Goal: Transaction & Acquisition: Purchase product/service

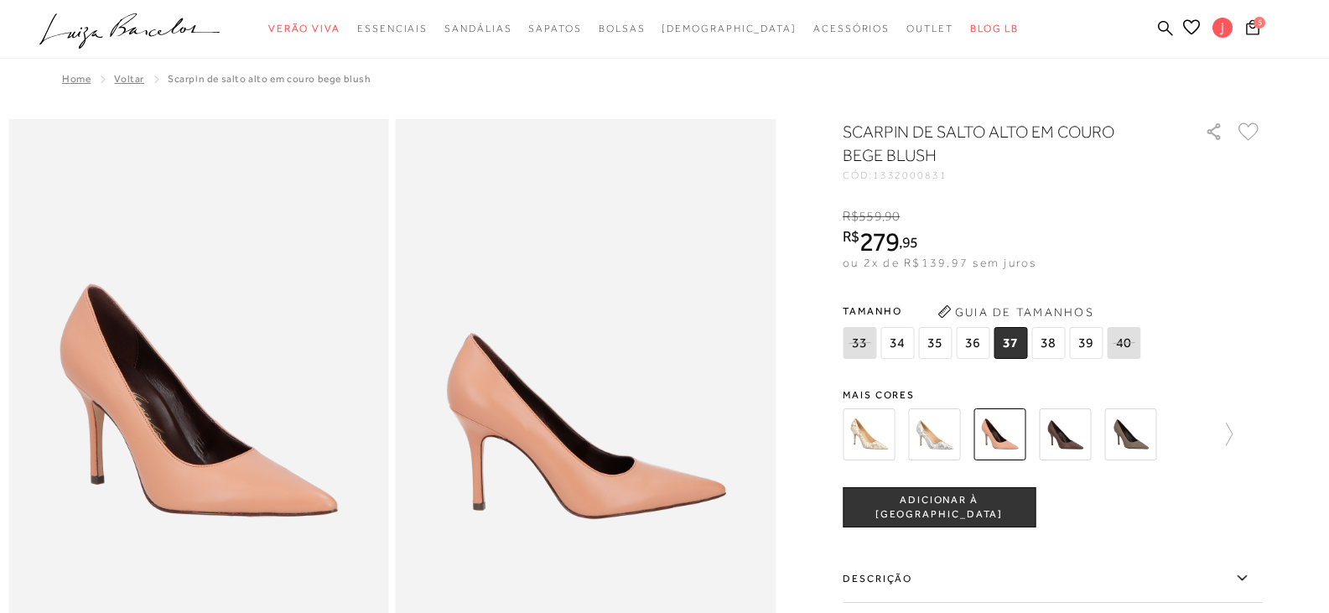
click at [1007, 346] on span "37" at bounding box center [1011, 343] width 34 height 32
click at [1001, 495] on button "ADICIONAR À [GEOGRAPHIC_DATA]" at bounding box center [939, 507] width 193 height 40
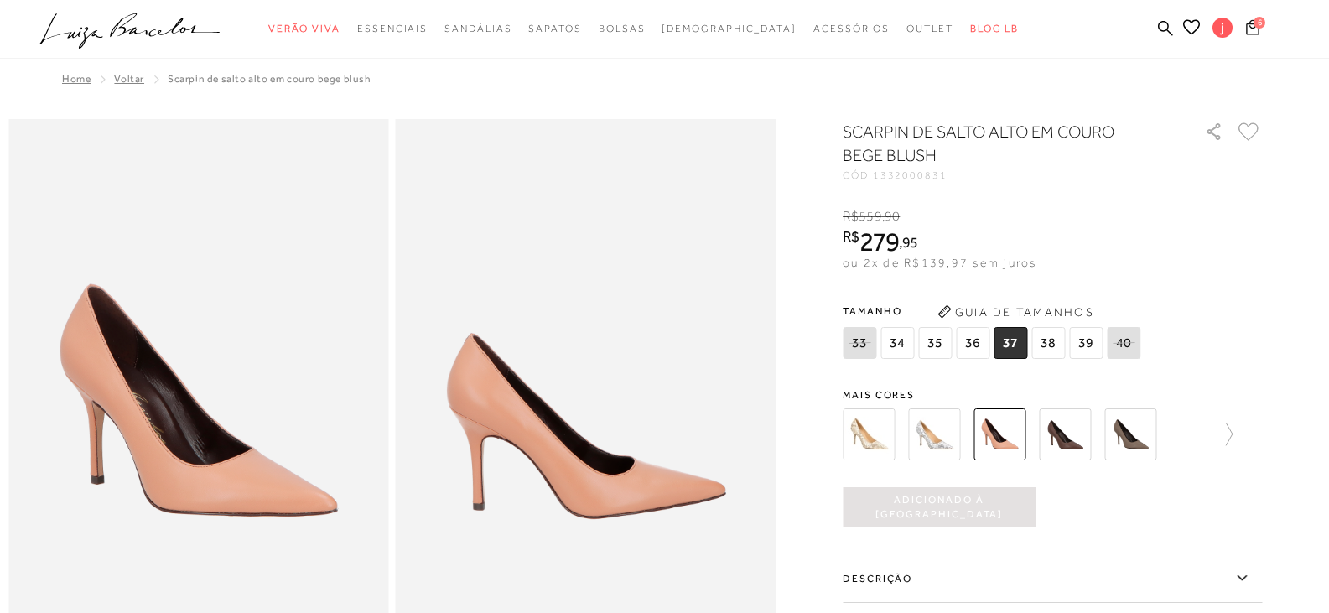
click at [1251, 23] on icon "Carrinho" at bounding box center [1253, 26] width 14 height 17
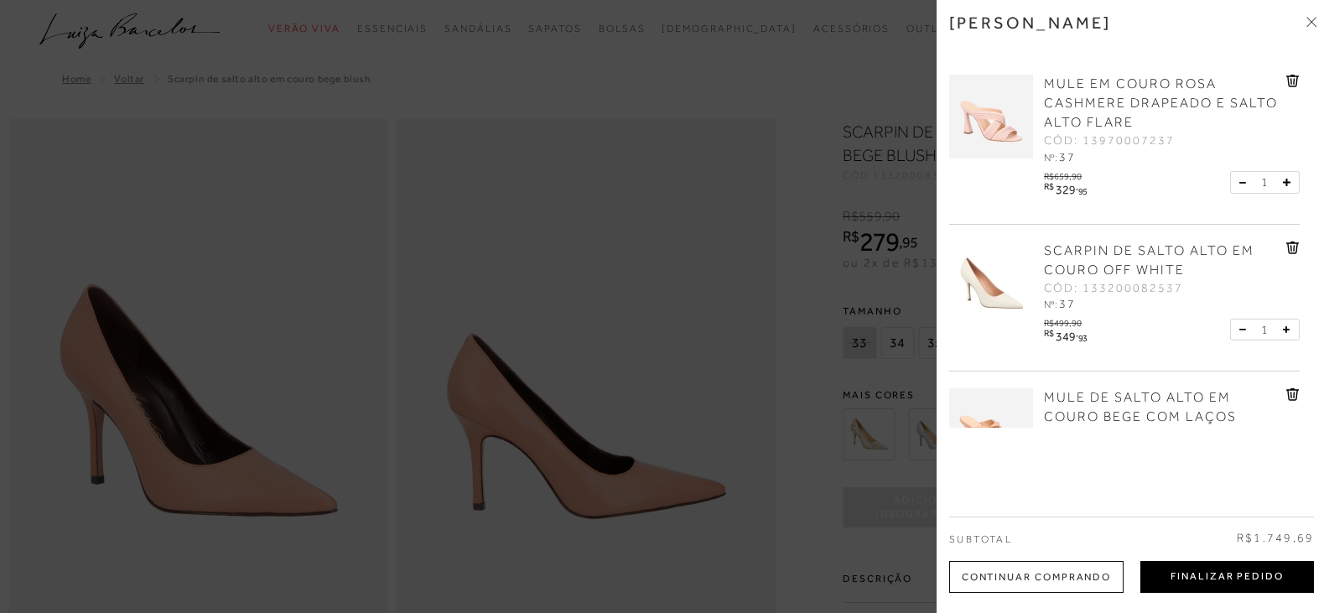
click at [1178, 569] on button "Finalizar Pedido" at bounding box center [1228, 577] width 174 height 32
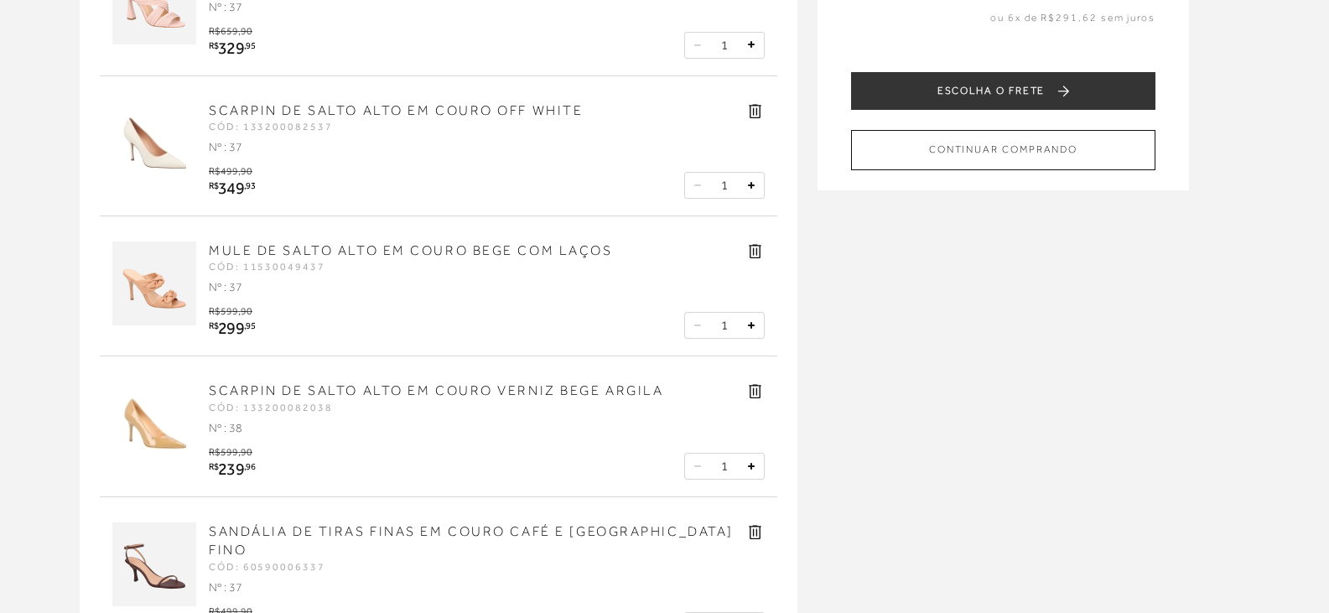
scroll to position [168, 0]
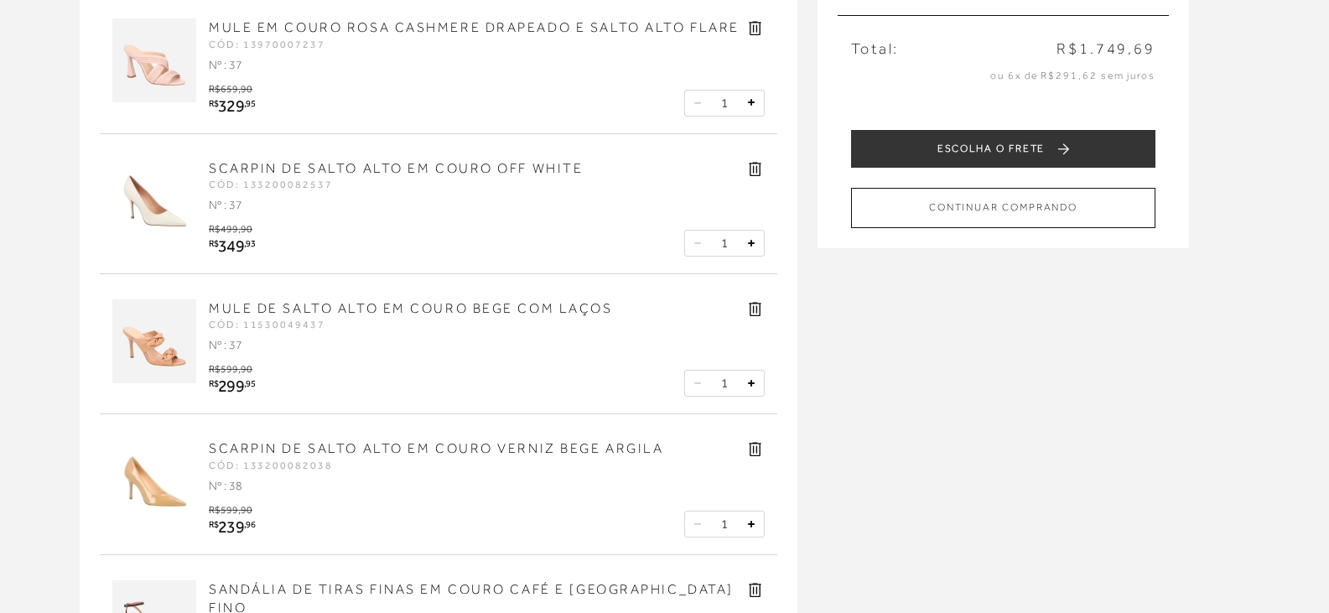
click at [752, 165] on icon at bounding box center [755, 168] width 19 height 19
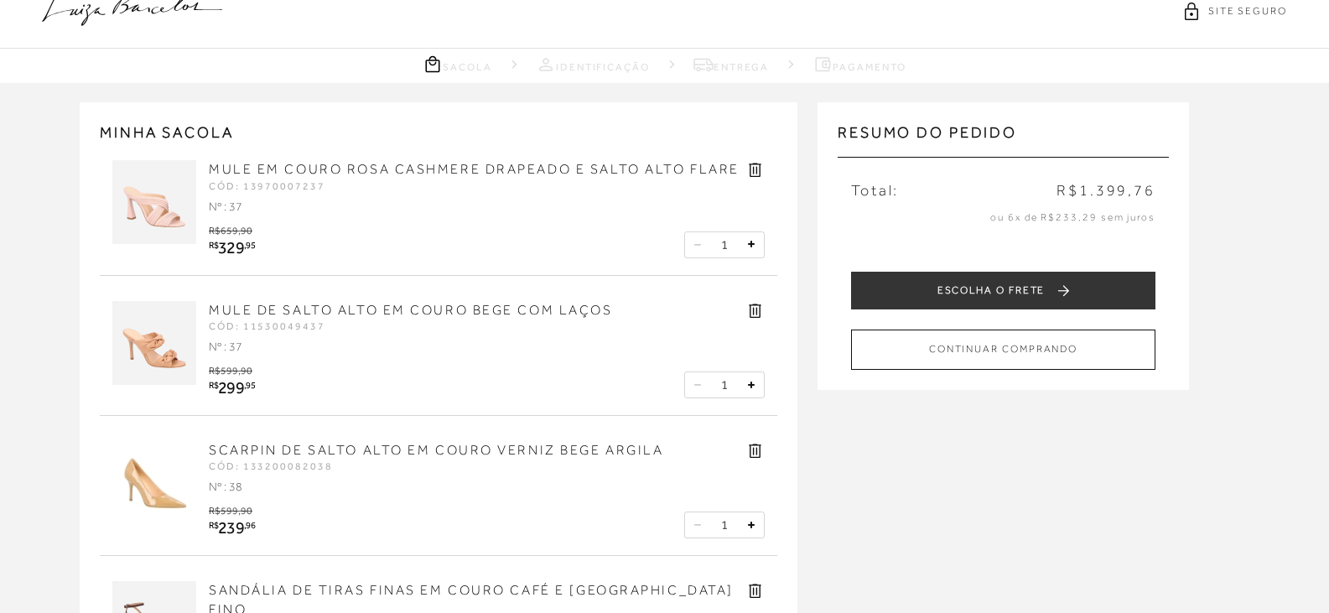
scroll to position [0, 0]
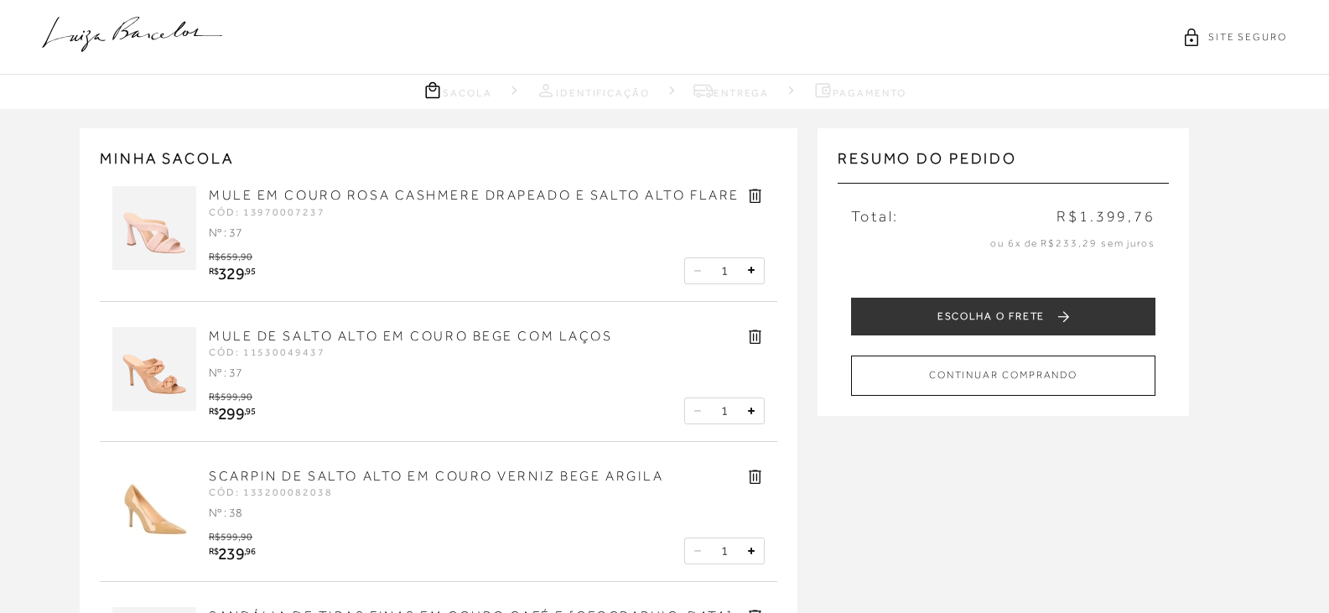
click at [161, 26] on icon at bounding box center [132, 34] width 180 height 35
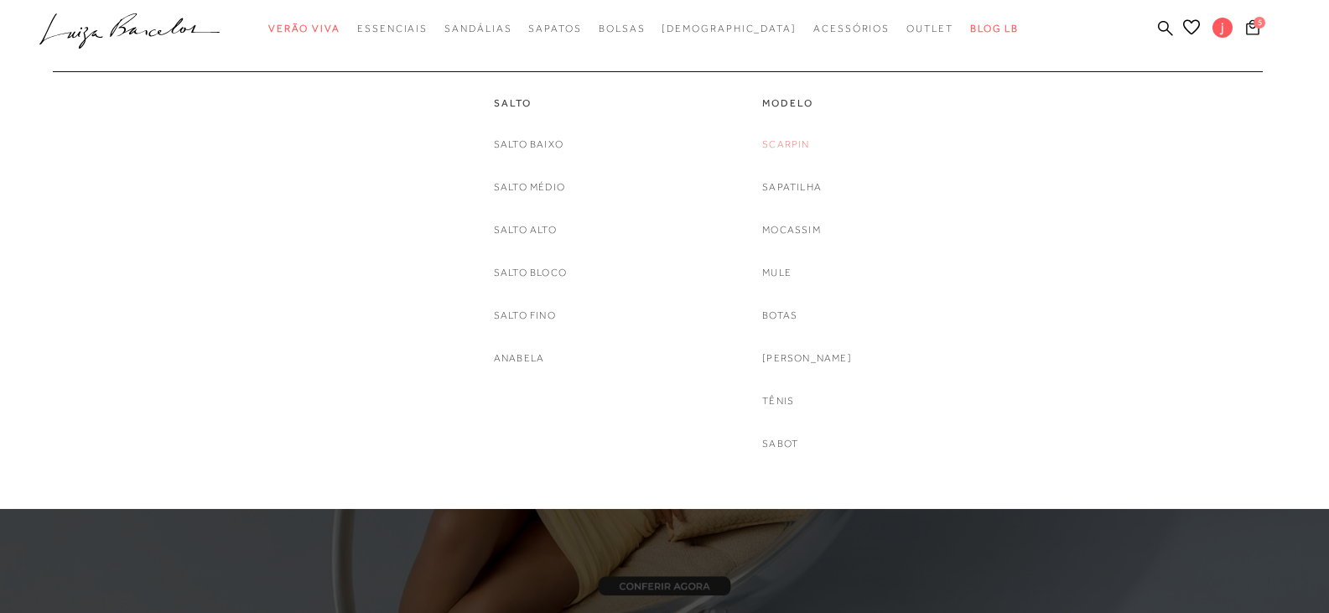
click at [800, 144] on link "Scarpin" at bounding box center [785, 145] width 47 height 18
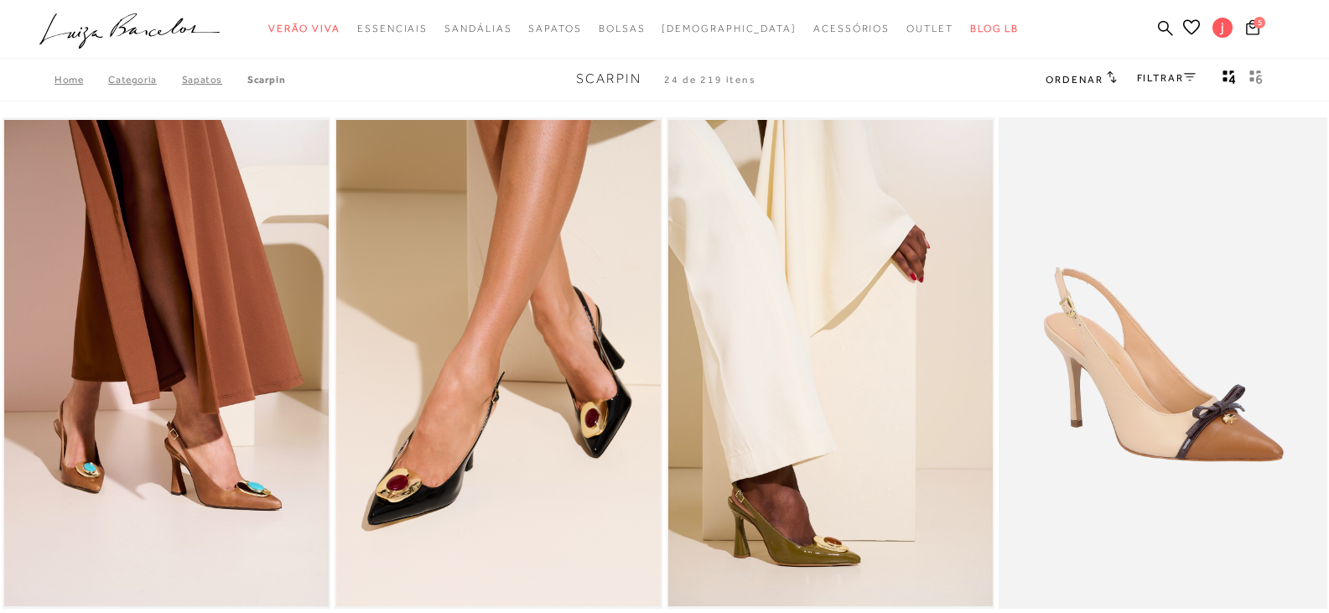
click at [1090, 82] on span "Ordenar" at bounding box center [1074, 80] width 57 height 12
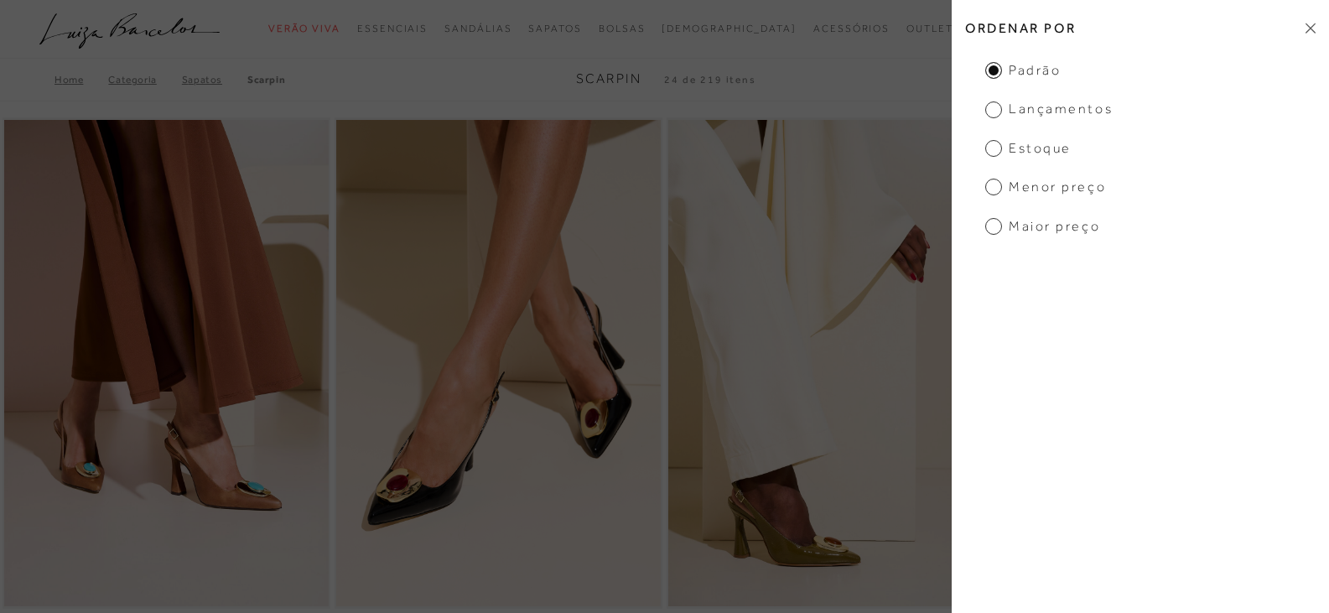
click at [990, 187] on span "Menor preço" at bounding box center [1045, 187] width 121 height 18
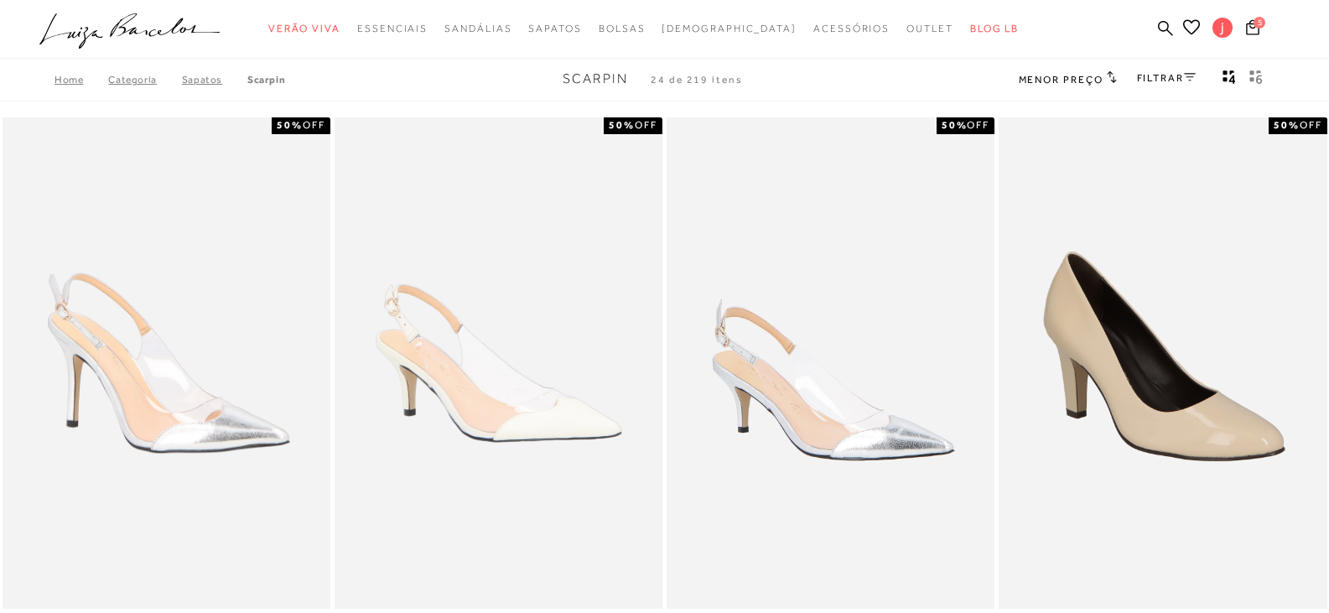
click at [1172, 76] on link "FILTRAR" at bounding box center [1166, 78] width 59 height 12
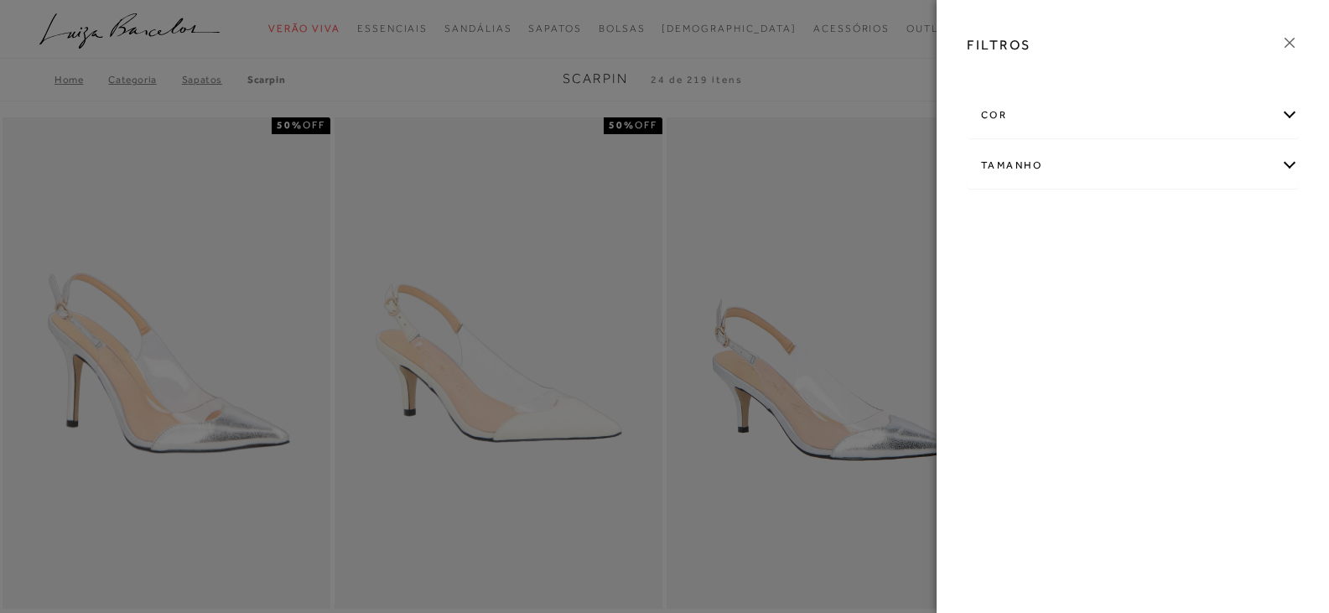
click at [1130, 112] on div "cor" at bounding box center [1133, 115] width 330 height 44
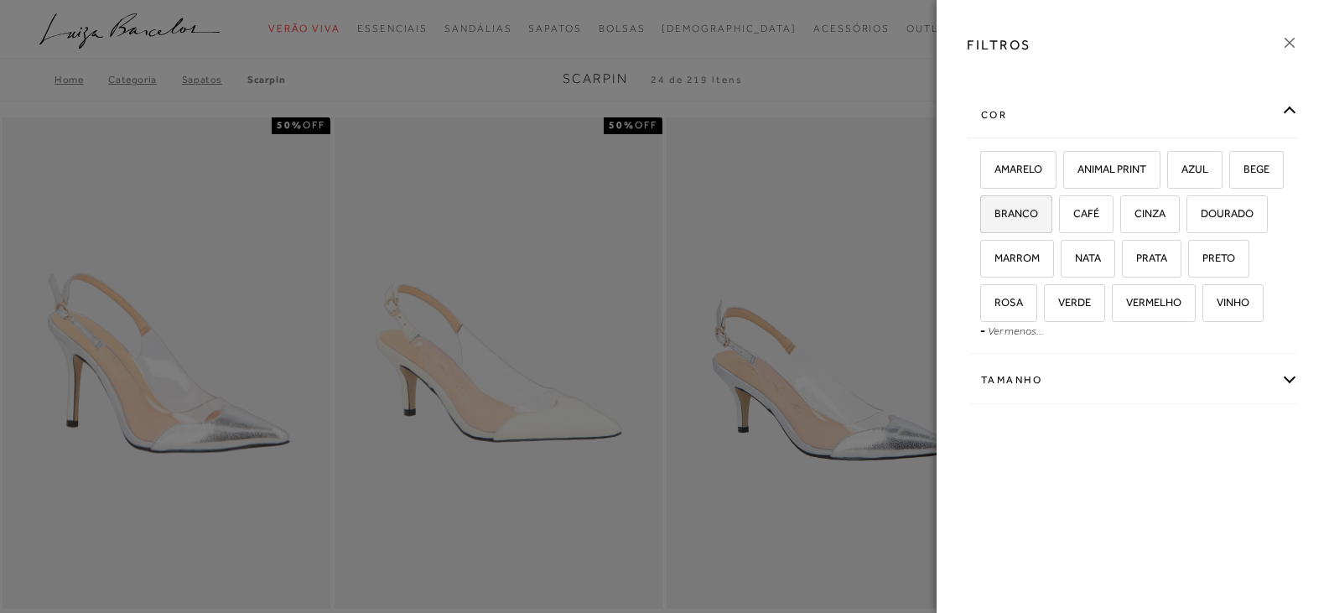
click at [1052, 205] on label "BRANCO" at bounding box center [1016, 214] width 70 height 36
click at [995, 208] on input "BRANCO" at bounding box center [986, 216] width 17 height 17
checkbox input "true"
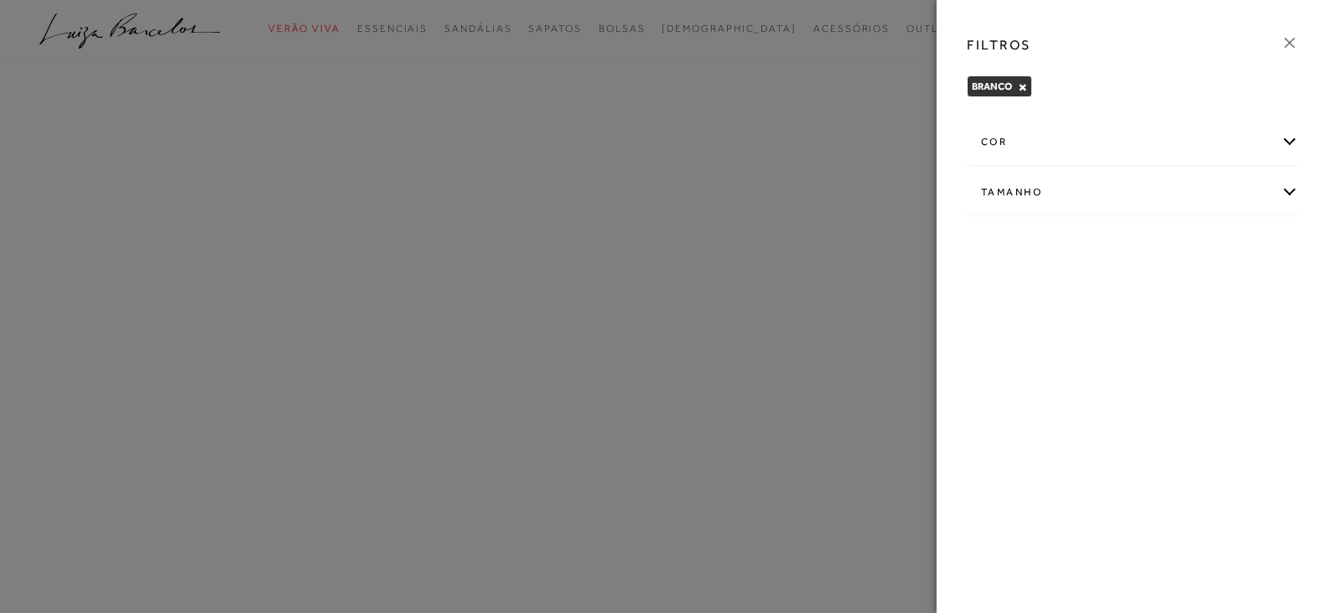
click at [782, 335] on div at bounding box center [664, 306] width 1329 height 613
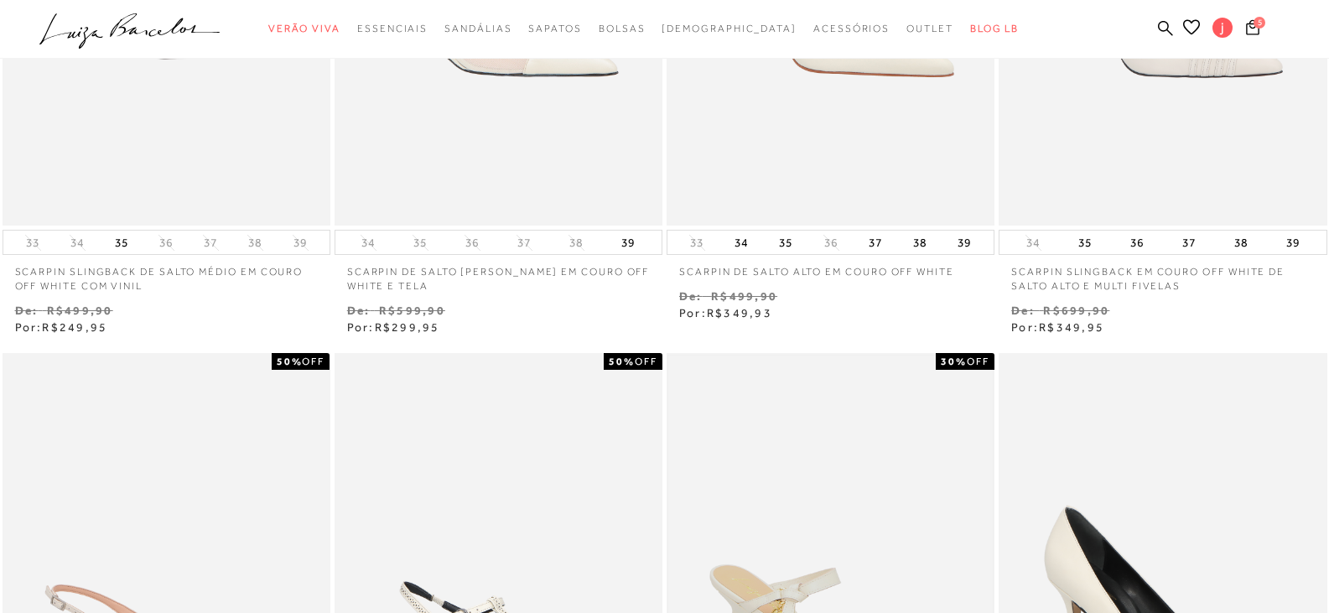
scroll to position [252, 0]
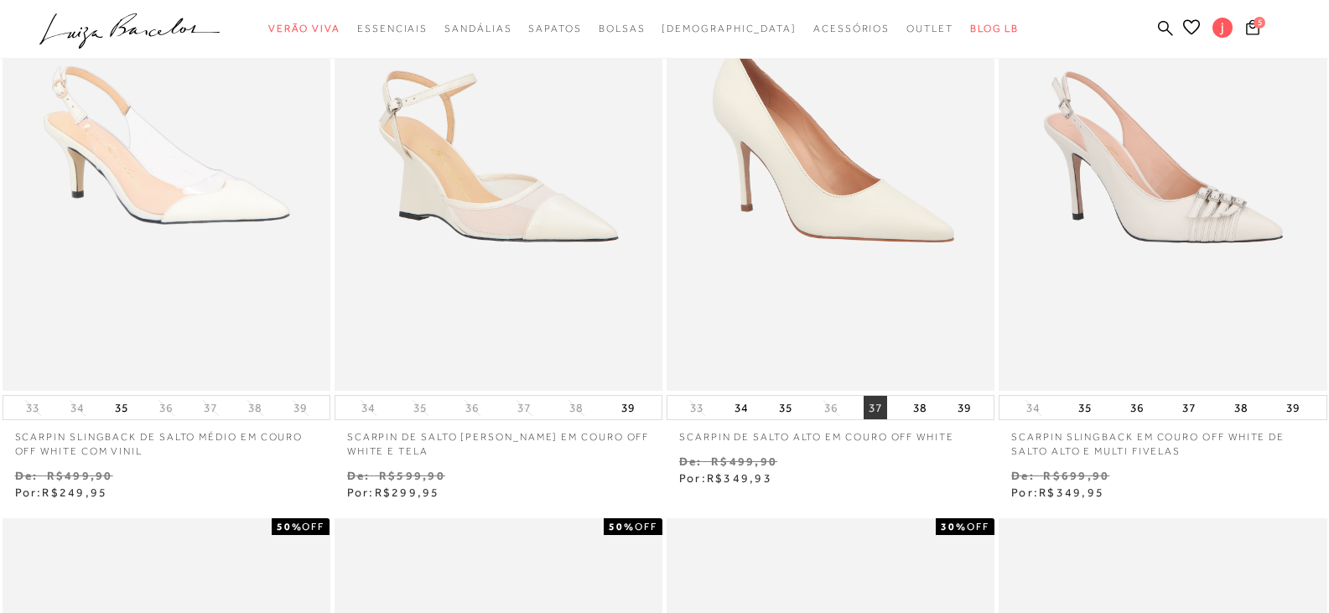
click at [873, 404] on button "37" at bounding box center [875, 407] width 23 height 23
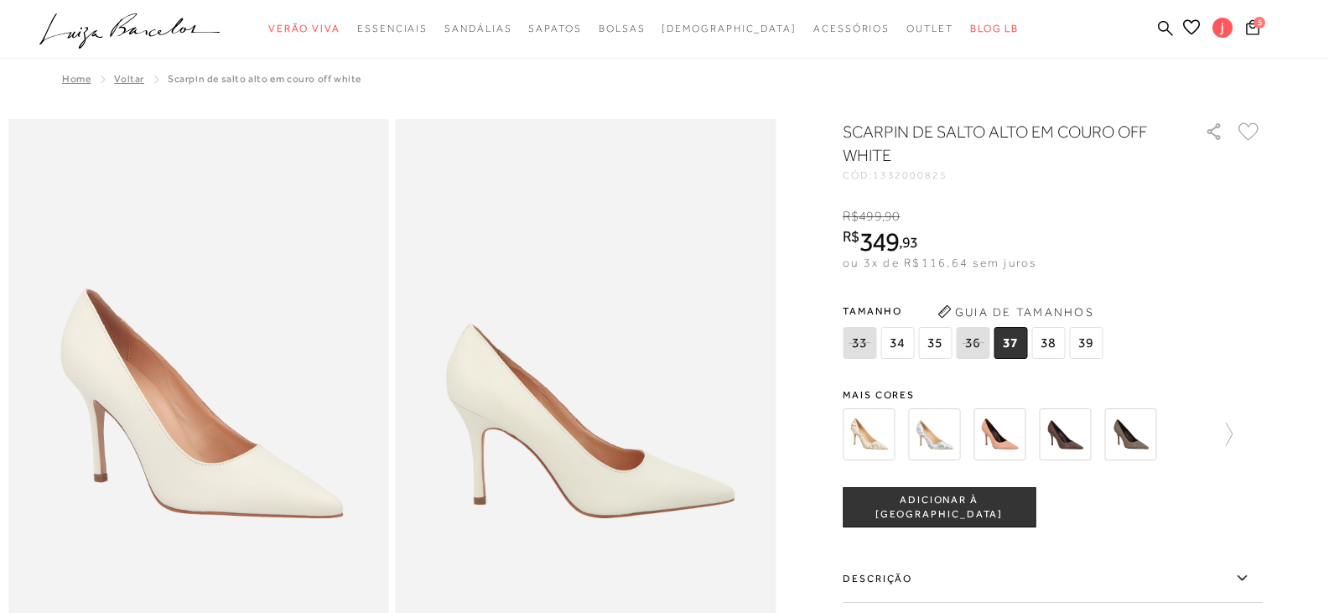
click at [1016, 358] on span "37" at bounding box center [1011, 343] width 34 height 32
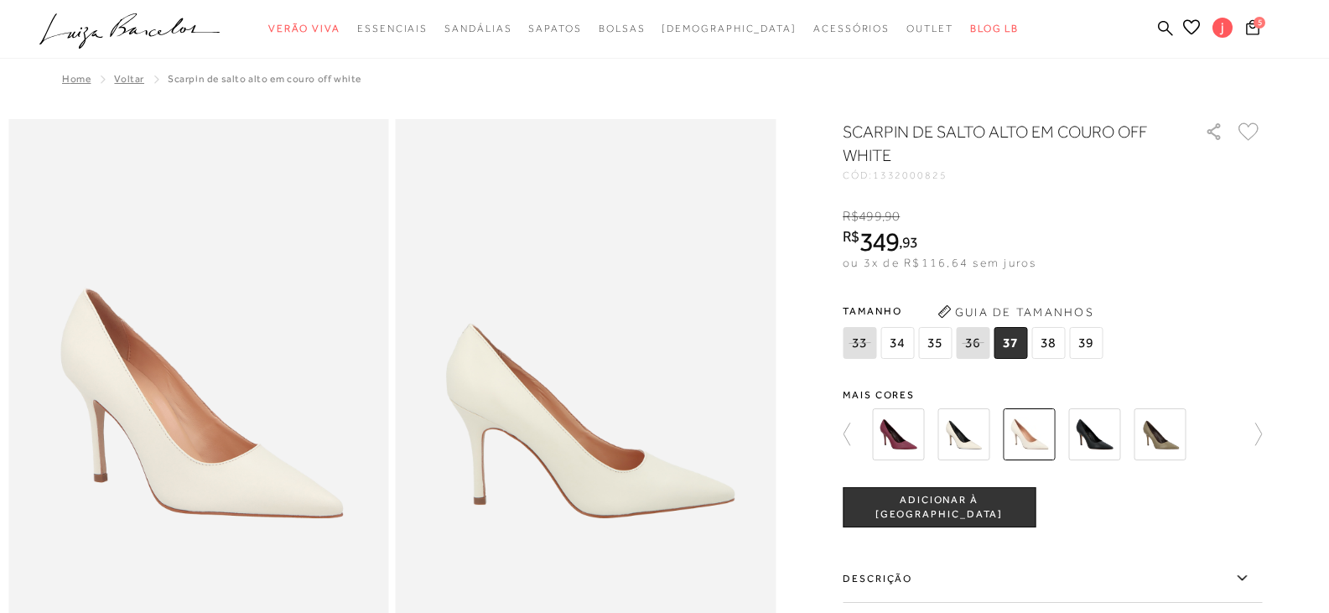
click at [908, 512] on span "ADICIONAR À [GEOGRAPHIC_DATA]" at bounding box center [939, 507] width 191 height 29
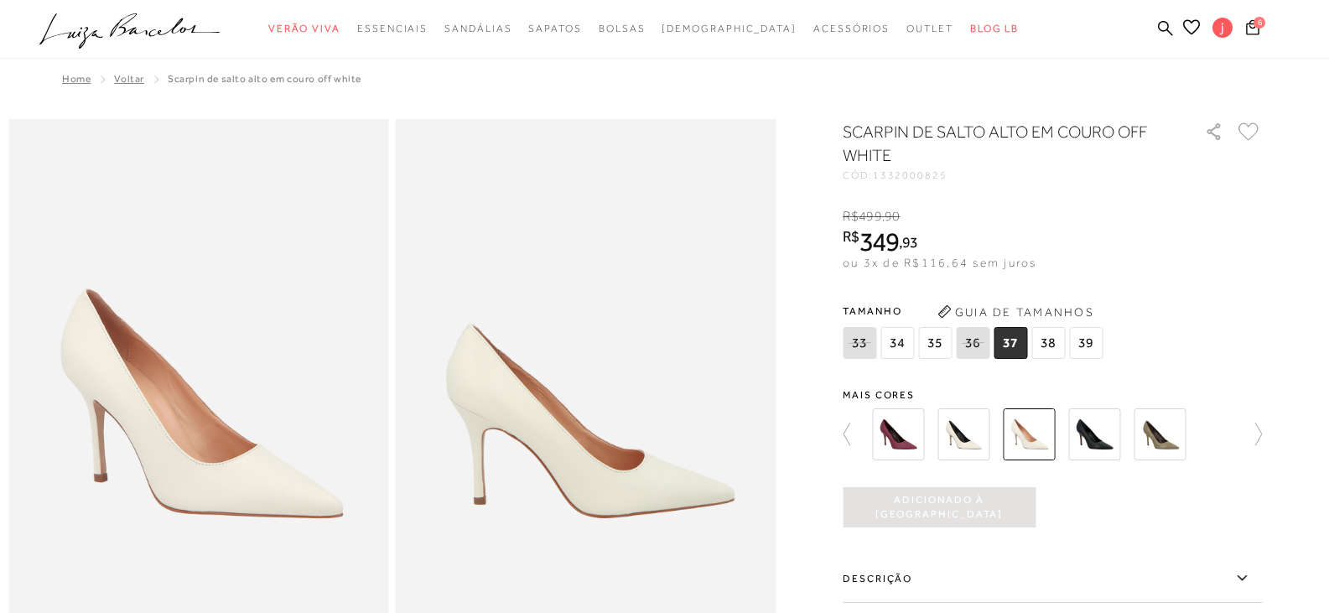
click at [911, 439] on img "SCARPIN DE SALTO ALTO EM COURO MARSALA" at bounding box center [898, 434] width 52 height 52
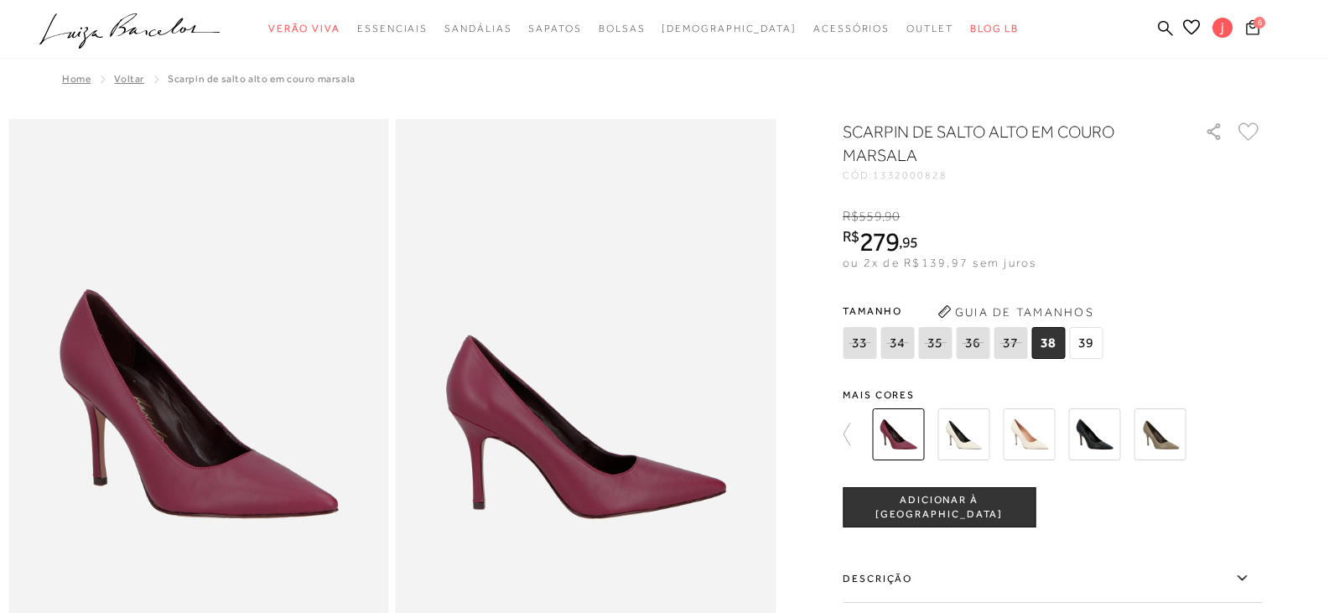
click at [1250, 21] on icon "Carrinho" at bounding box center [1253, 27] width 14 height 16
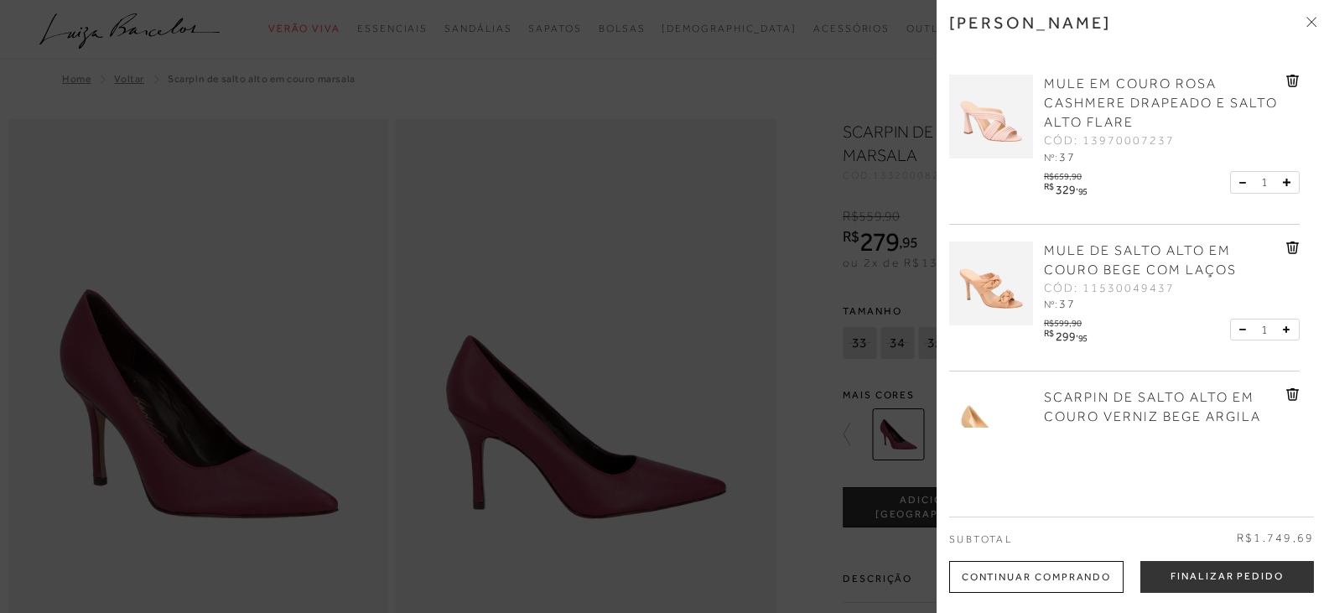
click at [1225, 564] on button "Finalizar Pedido" at bounding box center [1228, 577] width 174 height 32
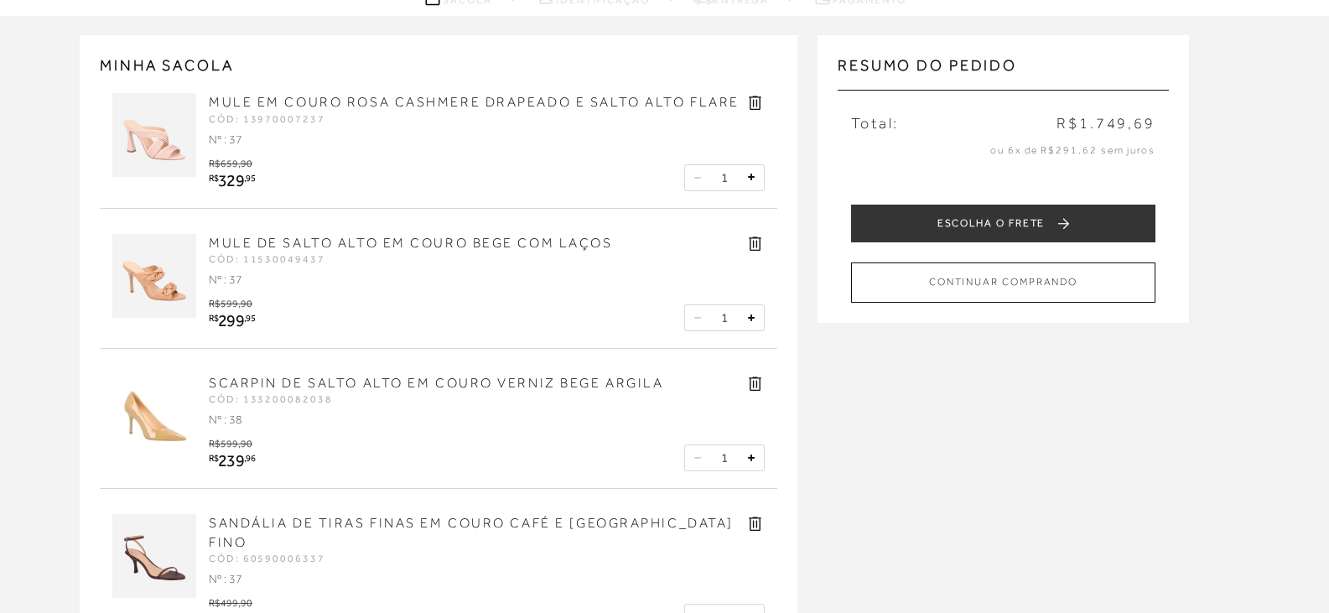
scroll to position [84, 0]
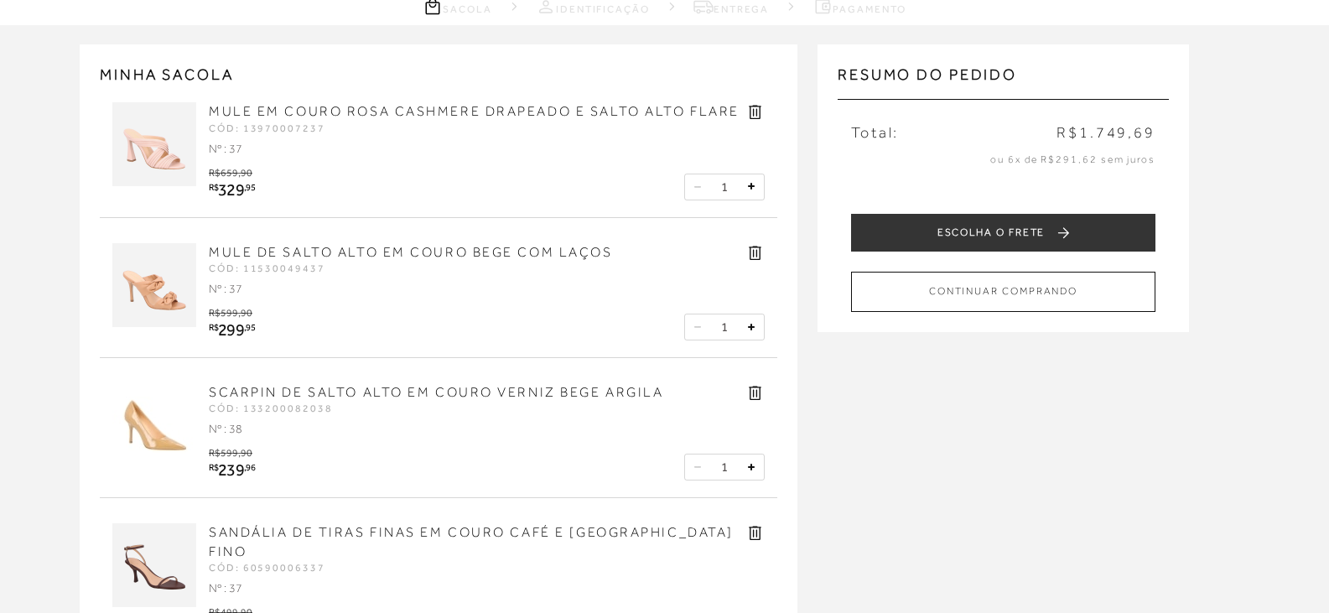
click at [759, 110] on icon at bounding box center [755, 111] width 19 height 19
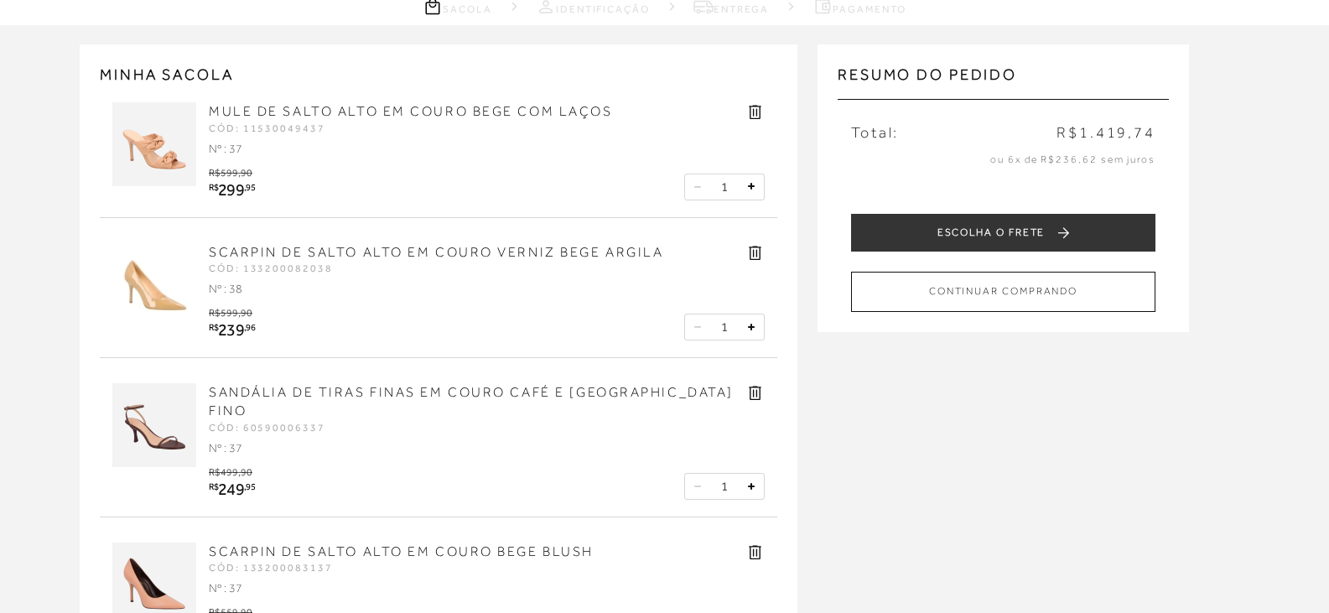
scroll to position [335, 0]
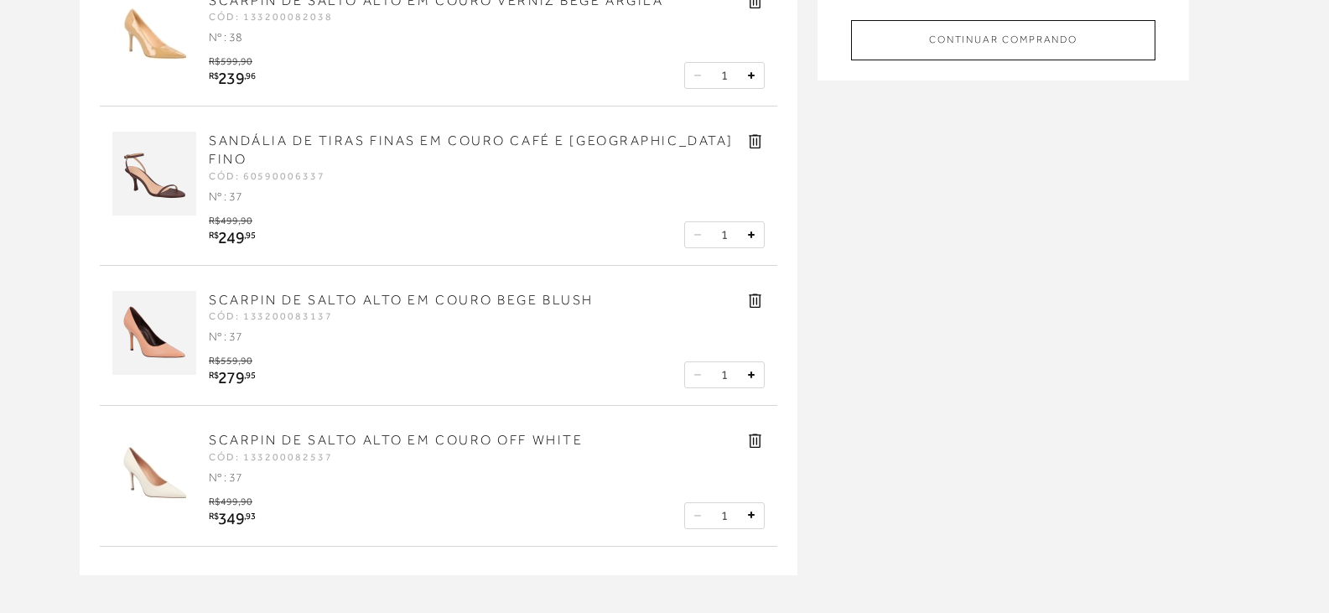
click at [340, 133] on link "SANDÁLIA DE TIRAS FINAS EM COURO CAFÉ E [GEOGRAPHIC_DATA] FINO" at bounding box center [471, 150] width 525 height 34
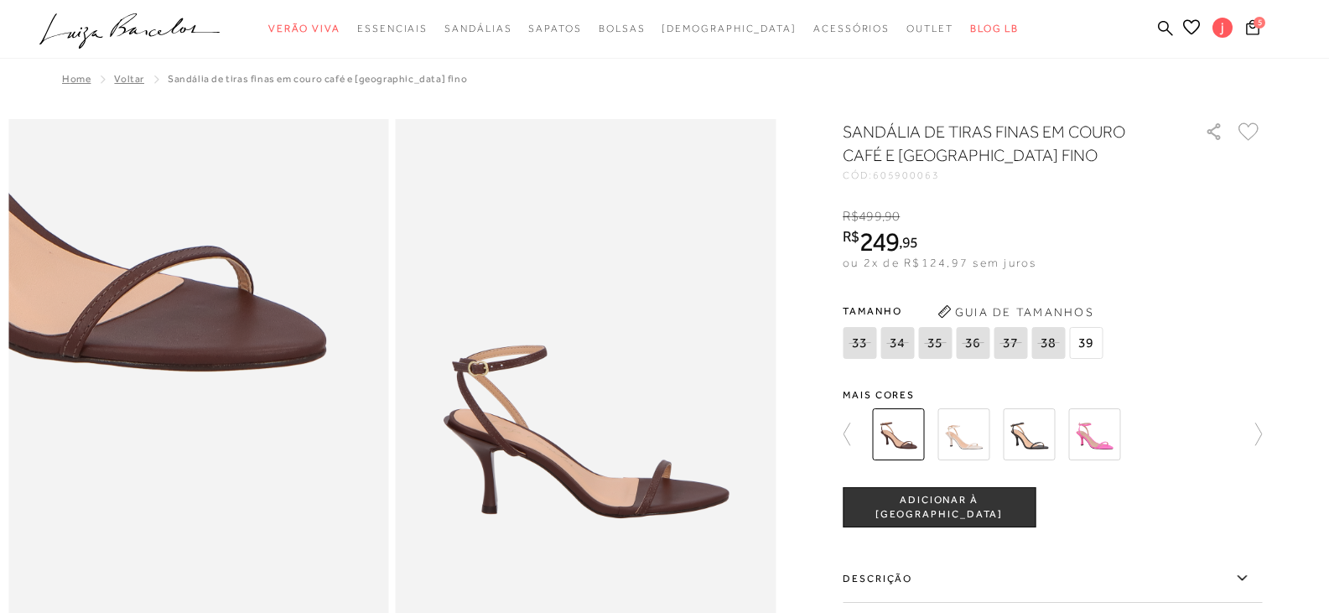
scroll to position [252, 0]
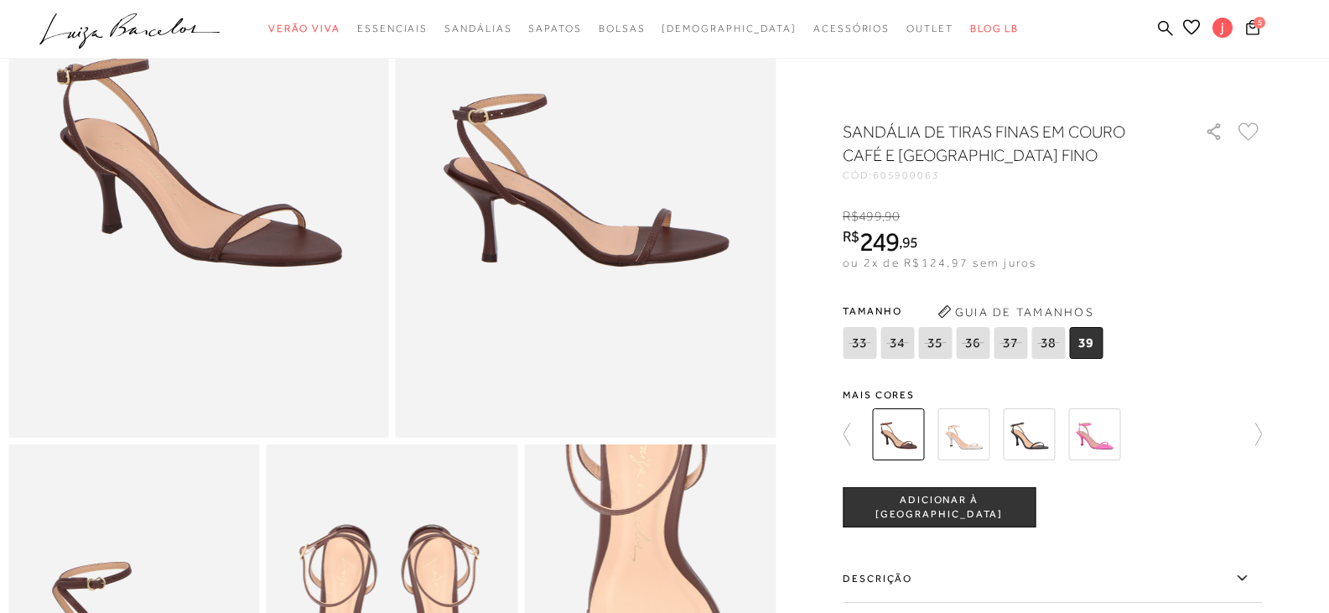
click at [1152, 235] on div "R$ 499 , 90 R$ 249 , 95 ou 2x de R$124,97 sem juros De R$499,90 Por: R$249,95" at bounding box center [1052, 239] width 419 height 65
click at [1253, 21] on icon "Carrinho" at bounding box center [1252, 26] width 13 height 15
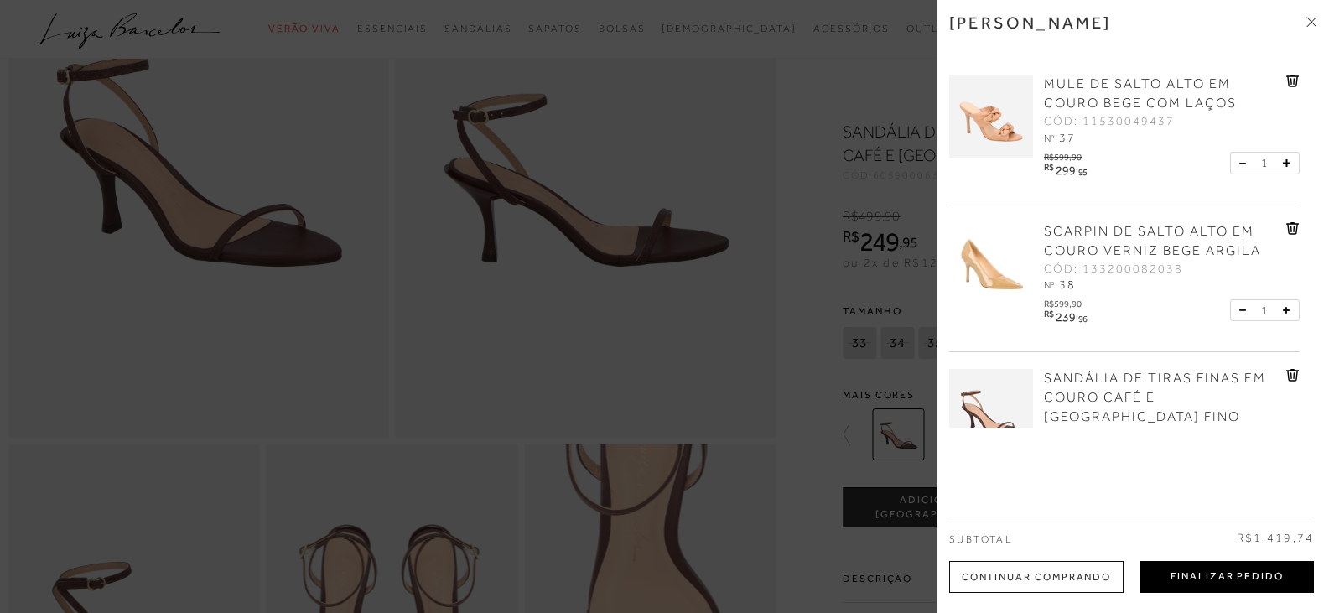
click at [1248, 573] on button "Finalizar Pedido" at bounding box center [1228, 577] width 174 height 32
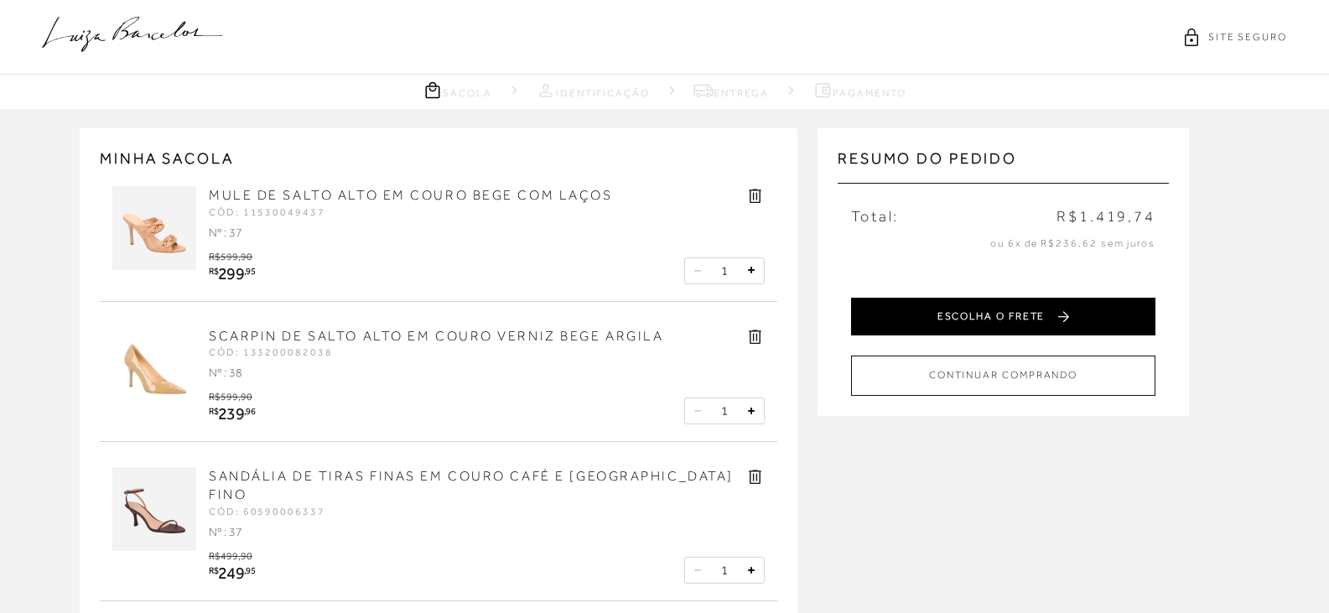
click at [1033, 309] on button "ESCOLHA O FRETE" at bounding box center [1003, 317] width 304 height 38
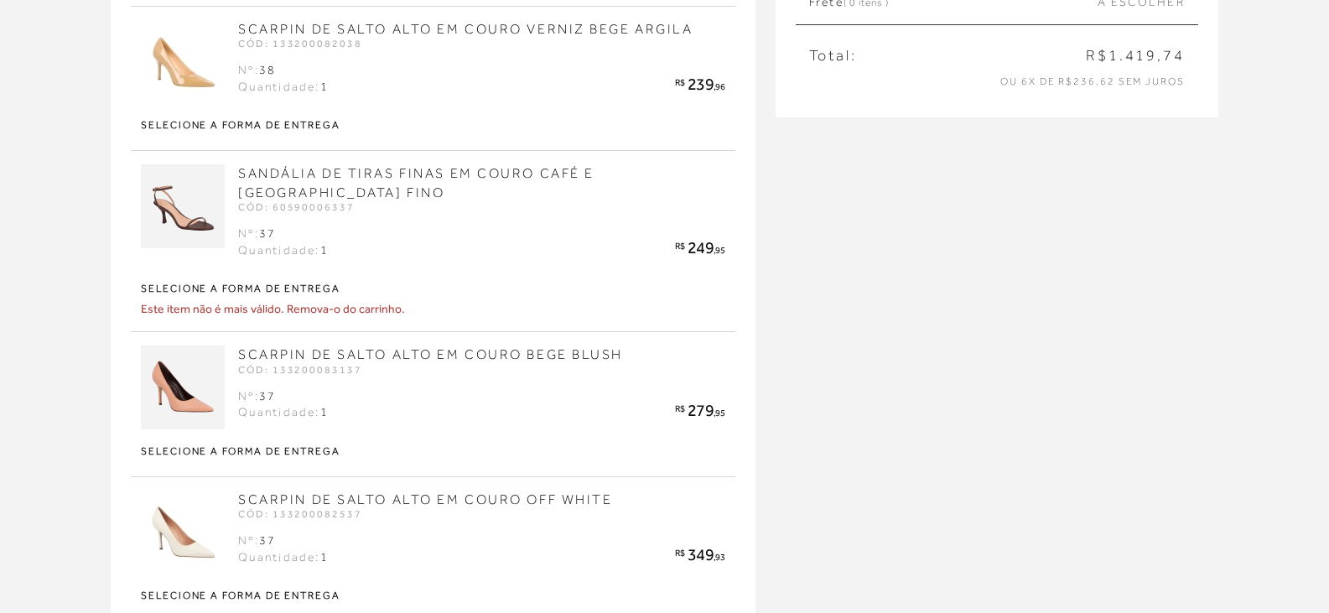
scroll to position [335, 0]
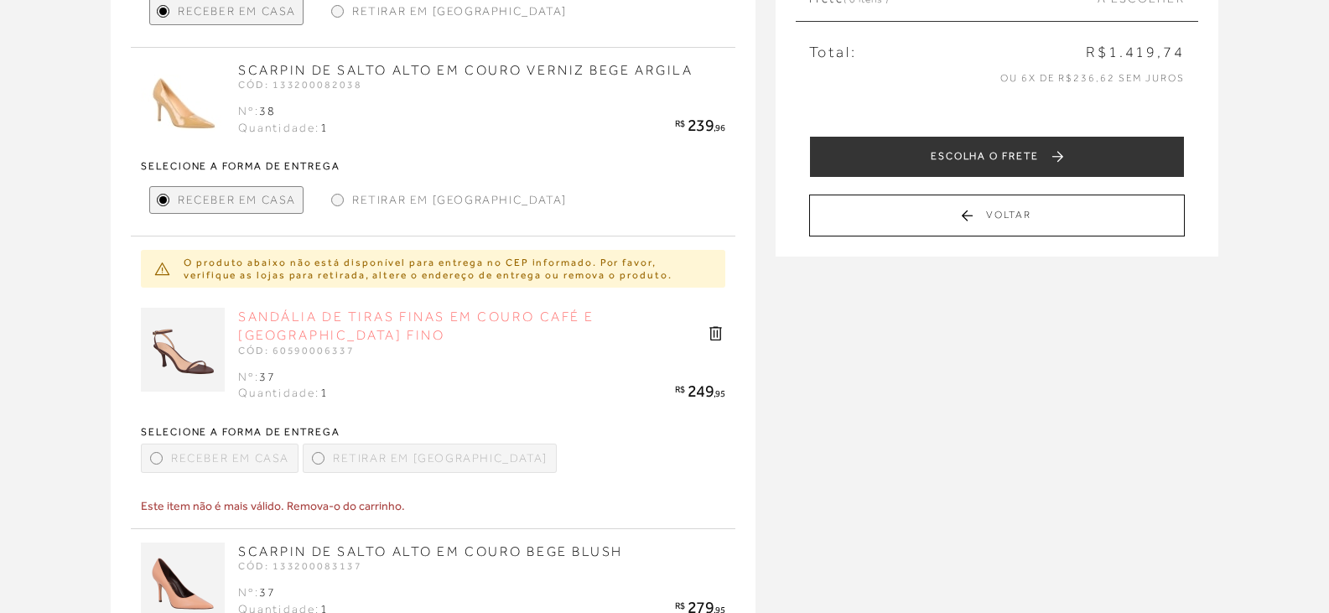
click at [302, 318] on link "SANDÁLIA DE TIRAS FINAS EM COURO CAFÉ E [GEOGRAPHIC_DATA] FINO" at bounding box center [416, 326] width 356 height 34
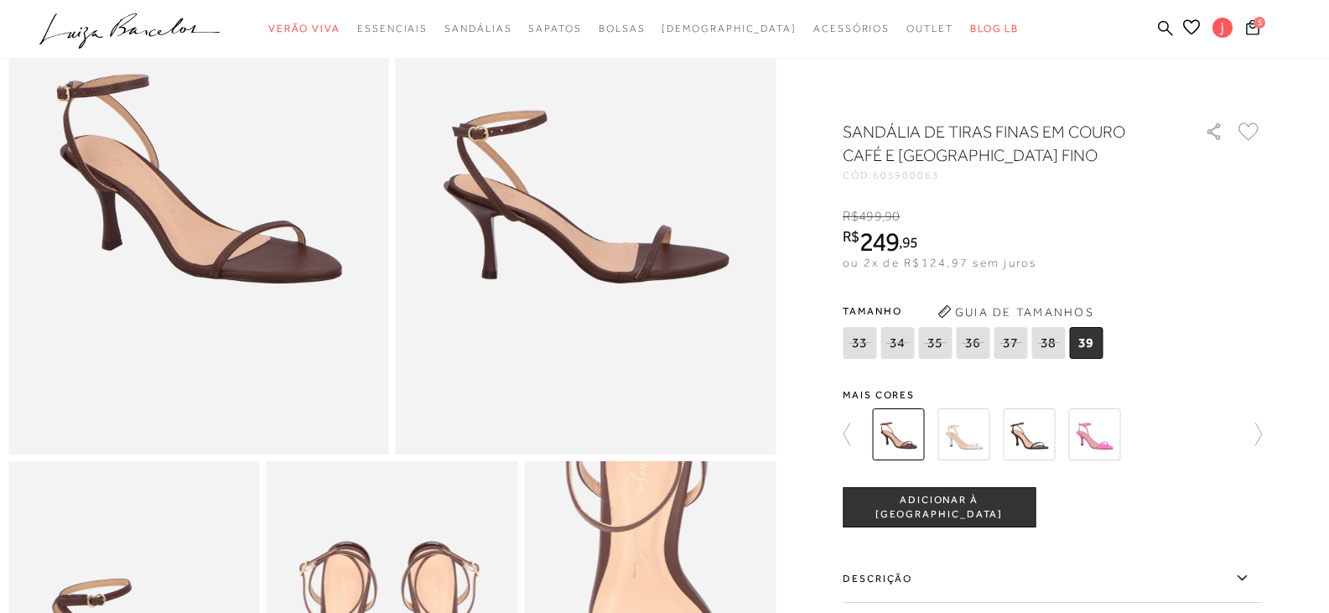
scroll to position [252, 0]
